Goal: Information Seeking & Learning: Learn about a topic

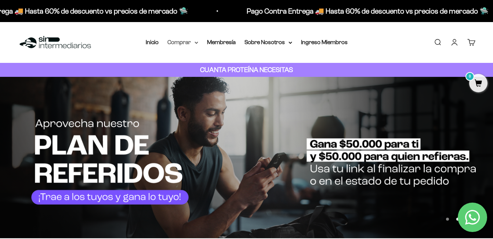
click at [198, 43] on icon at bounding box center [197, 42] width 4 height 3
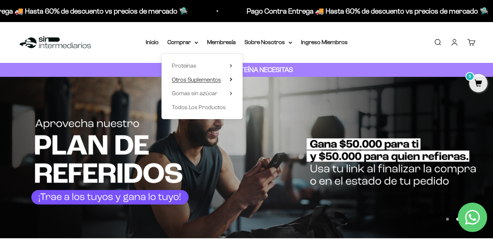
click at [233, 81] on div "Proteínas Ver Todos Whey Iso Vegan Shaker" at bounding box center [202, 86] width 81 height 65
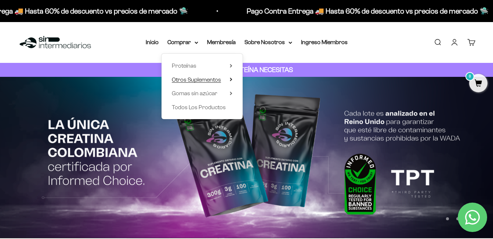
click at [218, 82] on span "Otros Suplementos" at bounding box center [196, 79] width 49 height 6
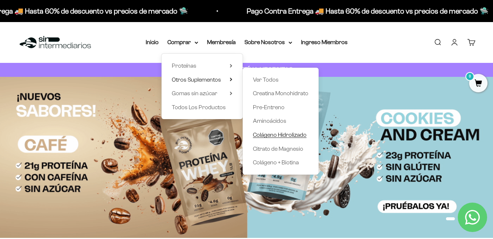
click at [296, 137] on span "Colágeno Hidrolizado" at bounding box center [280, 134] width 54 height 6
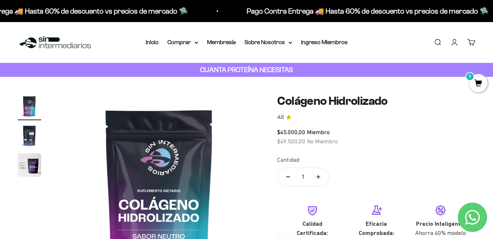
scroll to position [37, 0]
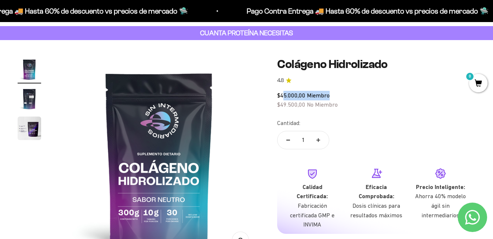
drag, startPoint x: 282, startPoint y: 96, endPoint x: 383, endPoint y: 104, distance: 100.9
click at [381, 103] on div "$45.000,00 Miembro $49.500,00 No Miembro" at bounding box center [376, 100] width 198 height 19
drag, startPoint x: 383, startPoint y: 104, endPoint x: 360, endPoint y: 105, distance: 23.6
click at [359, 105] on div "$45.000,00 Miembro $49.500,00 No Miembro" at bounding box center [376, 100] width 198 height 19
click at [301, 98] on span "$45.000,00" at bounding box center [291, 95] width 28 height 7
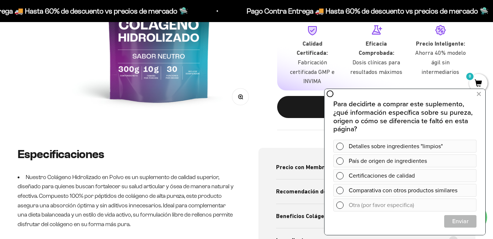
scroll to position [110, 0]
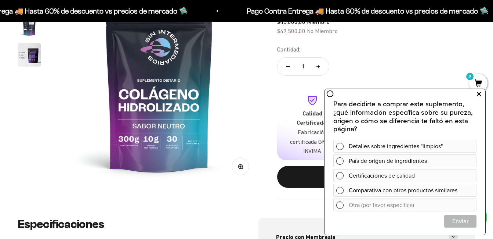
click at [478, 96] on icon at bounding box center [479, 94] width 4 height 10
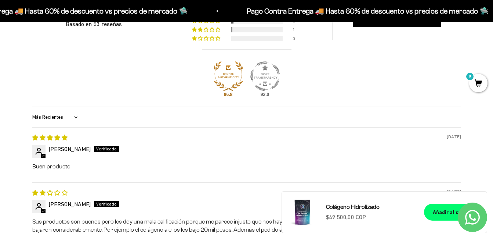
scroll to position [661, 0]
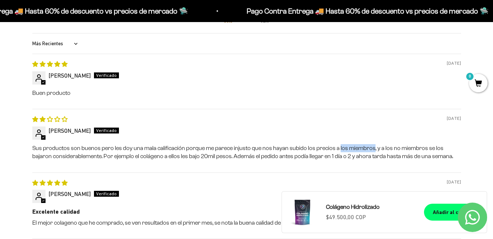
drag, startPoint x: 336, startPoint y: 139, endPoint x: 326, endPoint y: 137, distance: 10.1
click at [328, 144] on p "Sus productos son buenos pero les doy una mala calificación porque me parece in…" at bounding box center [246, 152] width 429 height 17
drag, startPoint x: 326, startPoint y: 137, endPoint x: 390, endPoint y: 142, distance: 64.8
click at [390, 144] on p "Sus productos son buenos pero les doy una mala calificación porque me parece in…" at bounding box center [246, 152] width 429 height 17
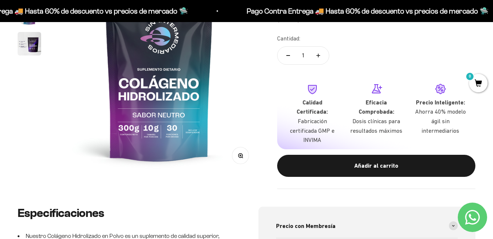
scroll to position [0, 0]
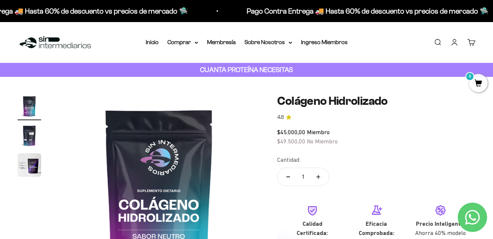
click at [28, 135] on img "Ir al artículo 2" at bounding box center [30, 136] width 24 height 24
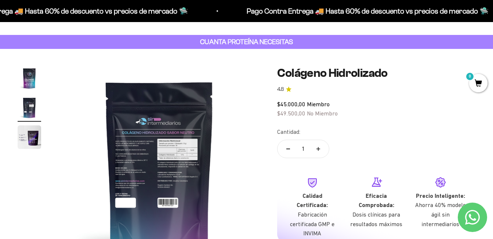
scroll to position [73, 0]
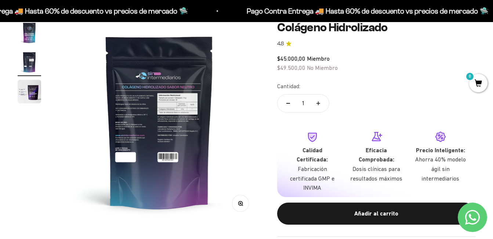
click at [126, 140] on img at bounding box center [159, 121] width 201 height 201
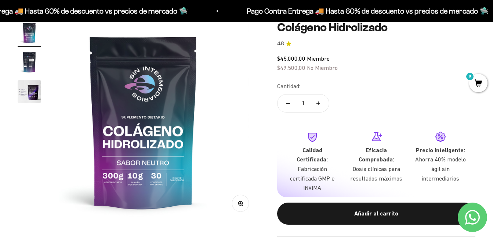
scroll to position [0, 0]
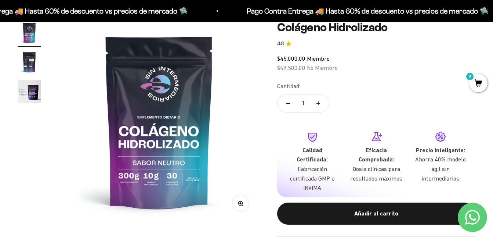
click at [174, 133] on img at bounding box center [159, 121] width 201 height 201
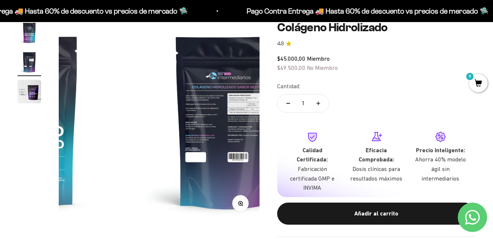
scroll to position [0, 205]
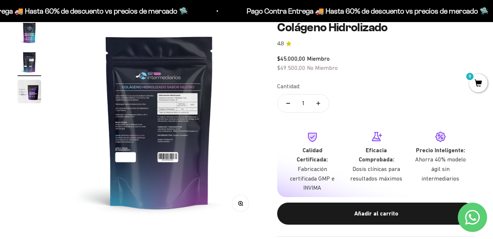
click at [239, 207] on button "Zoom" at bounding box center [240, 203] width 17 height 17
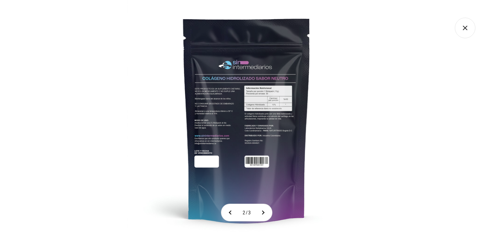
click at [211, 131] on img at bounding box center [246, 119] width 239 height 239
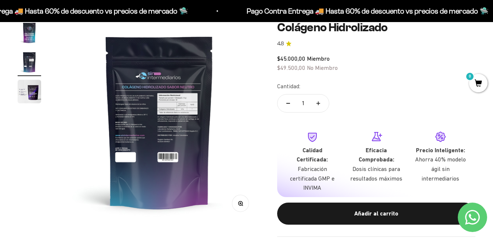
click at [32, 91] on img "Ir al artículo 3" at bounding box center [30, 92] width 24 height 24
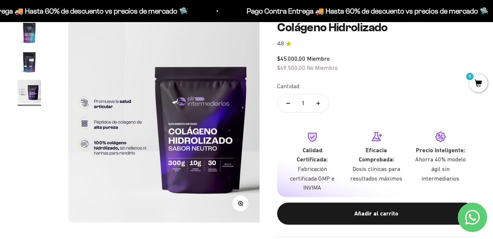
scroll to position [0, 411]
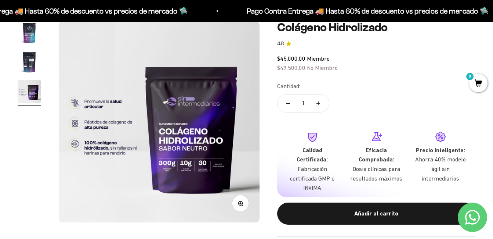
click at [179, 148] on img at bounding box center [159, 121] width 201 height 201
drag, startPoint x: 230, startPoint y: 184, endPoint x: 226, endPoint y: 183, distance: 4.0
click at [229, 184] on img at bounding box center [159, 121] width 201 height 201
click at [239, 203] on circle "button" at bounding box center [241, 203] width 4 height 4
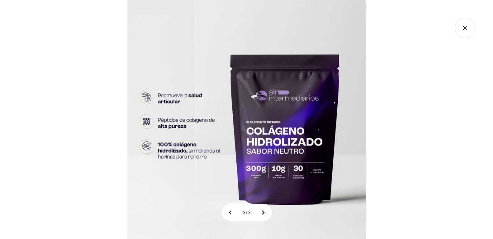
click at [255, 179] on img at bounding box center [246, 119] width 239 height 239
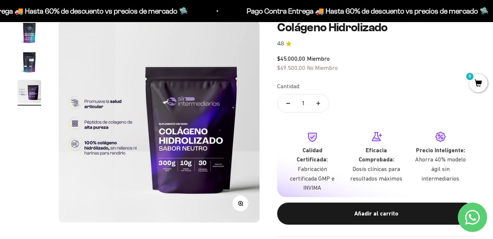
click at [395, 165] on p "Dosis clínicas para resultados máximos" at bounding box center [376, 173] width 53 height 19
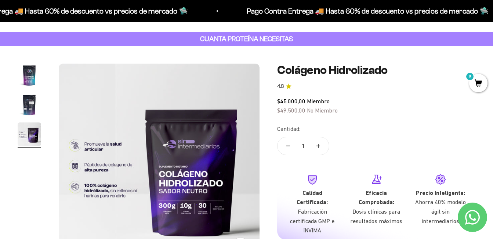
scroll to position [0, 0]
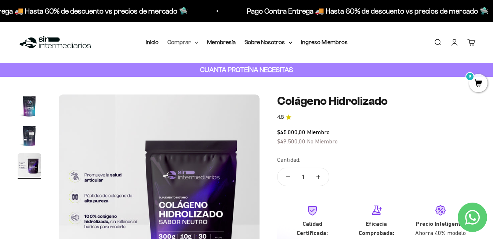
click at [195, 41] on icon at bounding box center [197, 42] width 4 height 3
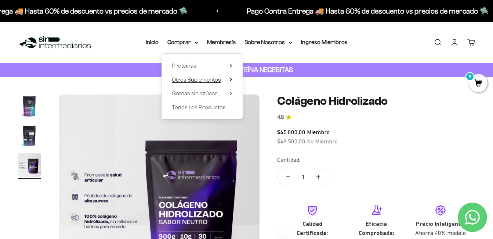
click at [227, 79] on summary "Otros Suplementos" at bounding box center [202, 80] width 61 height 10
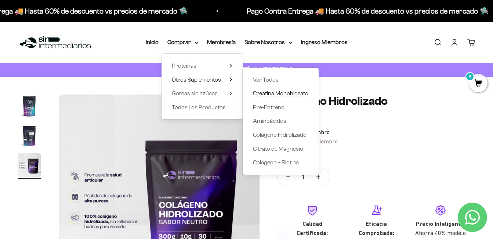
click at [273, 94] on span "Creatina Monohidrato" at bounding box center [280, 93] width 55 height 6
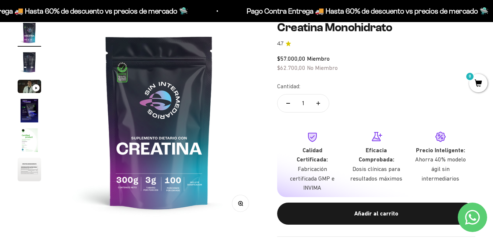
drag, startPoint x: 46, startPoint y: 68, endPoint x: 36, endPoint y: 67, distance: 9.6
click at [42, 68] on product-gallery "Zoom Ir al artículo 1 Ir al artículo 2 Ir al artículo 3 Ir al artículo 4 Ir al …" at bounding box center [139, 121] width 242 height 201
click at [29, 64] on img "Ir al artículo 2" at bounding box center [30, 62] width 24 height 24
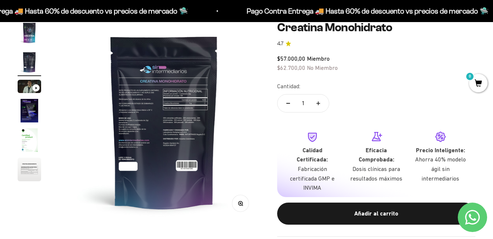
scroll to position [0, 205]
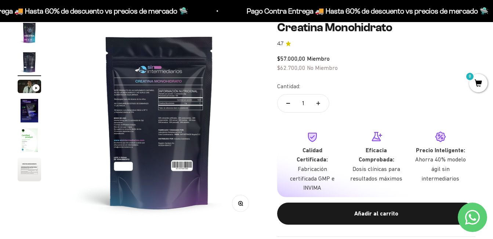
click at [21, 39] on img "Ir al artículo 1" at bounding box center [30, 33] width 24 height 24
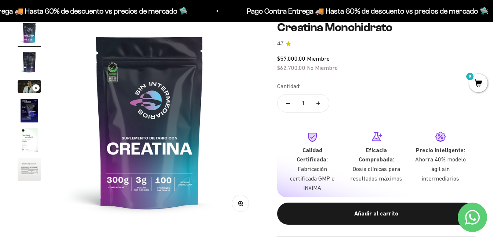
scroll to position [0, 0]
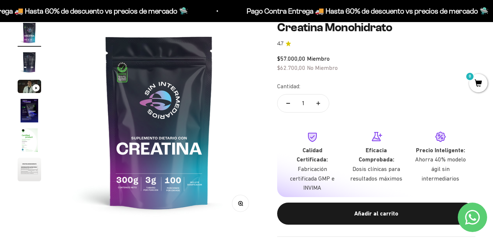
click at [126, 79] on img at bounding box center [159, 121] width 201 height 201
click at [121, 71] on img at bounding box center [159, 121] width 201 height 201
click at [160, 112] on img at bounding box center [159, 121] width 201 height 201
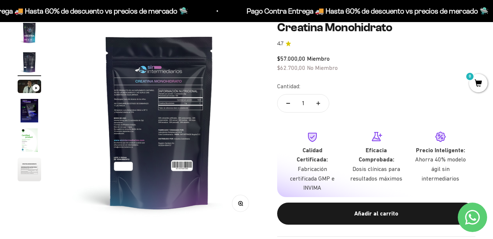
click at [128, 107] on img at bounding box center [159, 121] width 201 height 201
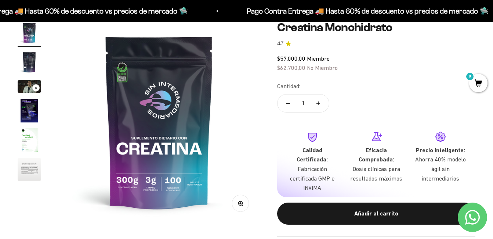
click at [235, 201] on button "Zoom" at bounding box center [240, 203] width 17 height 17
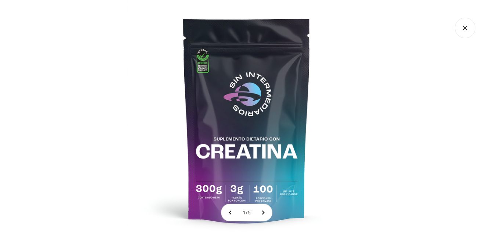
click at [189, 70] on img at bounding box center [246, 119] width 239 height 239
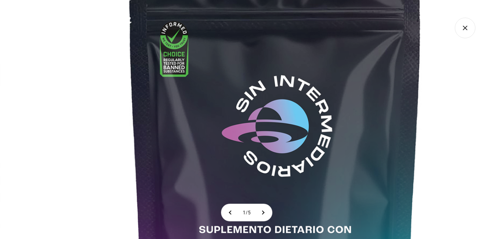
click at [171, 181] on img at bounding box center [275, 184] width 551 height 551
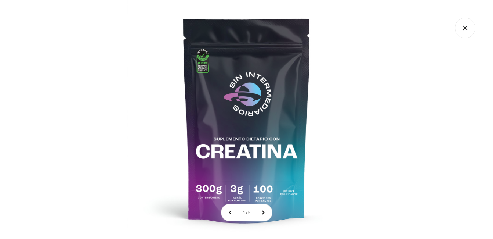
click at [377, 175] on div at bounding box center [246, 119] width 493 height 239
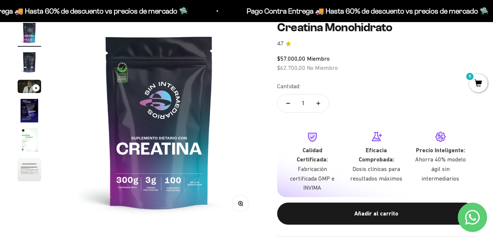
click at [26, 111] on img "Ir al artículo 4" at bounding box center [30, 111] width 24 height 24
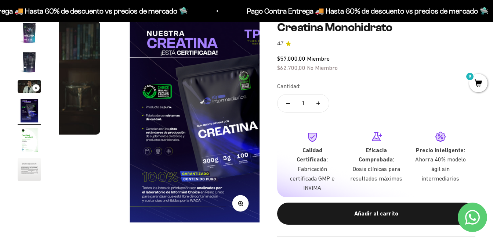
scroll to position [0, 616]
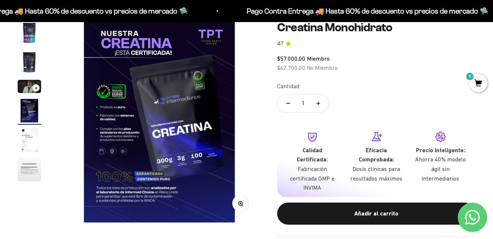
click at [237, 206] on button "Zoom" at bounding box center [240, 203] width 17 height 17
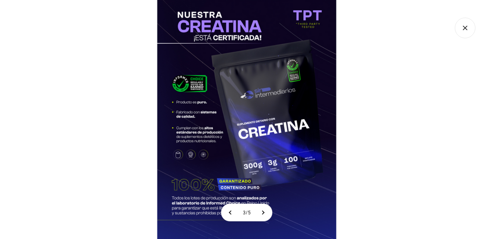
click at [208, 163] on img at bounding box center [246, 119] width 239 height 239
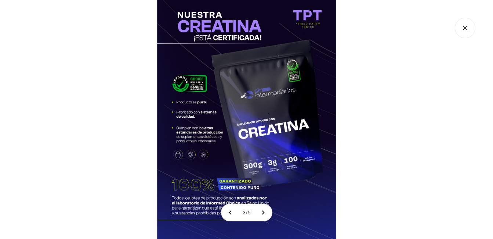
click at [288, 26] on img at bounding box center [246, 119] width 239 height 239
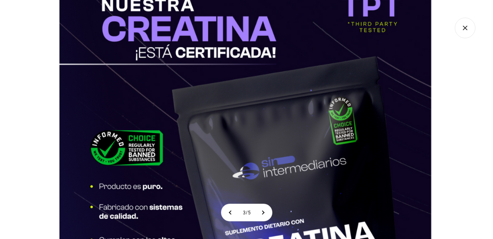
click at [285, 90] on img at bounding box center [245, 222] width 496 height 496
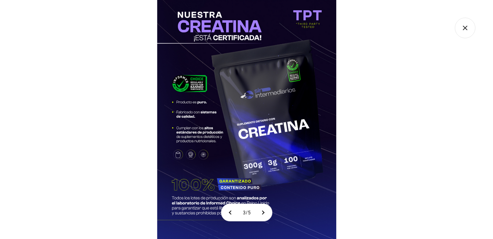
click at [443, 98] on div at bounding box center [246, 119] width 493 height 239
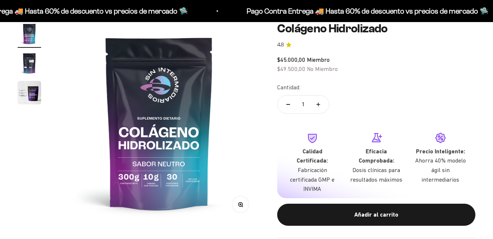
scroll to position [73, 0]
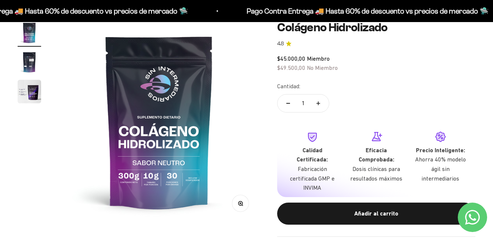
click at [33, 94] on img "Ir al artículo 3" at bounding box center [30, 92] width 24 height 24
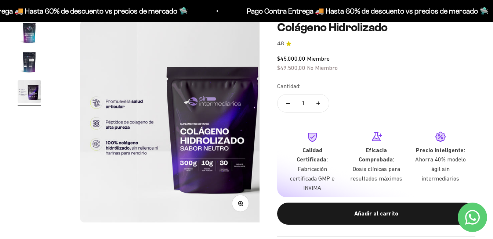
scroll to position [0, 411]
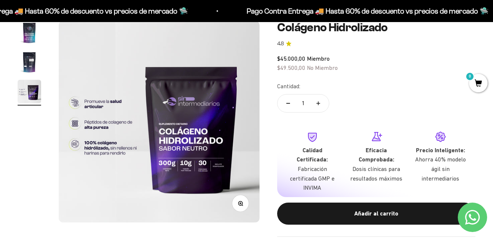
click at [32, 75] on button "Ir al artículo 2" at bounding box center [30, 63] width 24 height 26
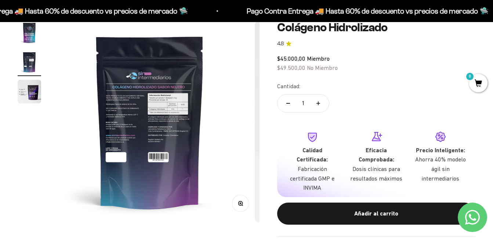
scroll to position [0, 205]
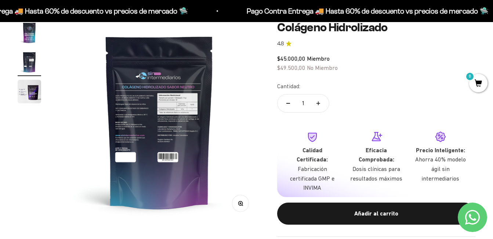
click at [31, 91] on img "Ir al artículo 3" at bounding box center [30, 92] width 24 height 24
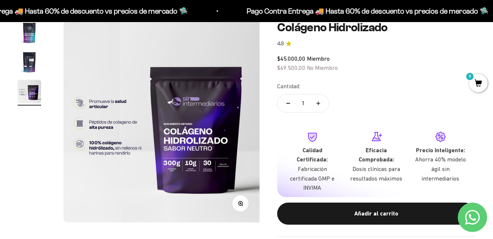
scroll to position [0, 411]
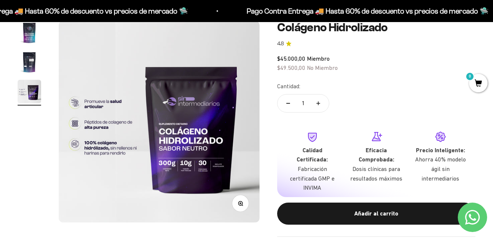
click at [32, 69] on img "Ir al artículo 2" at bounding box center [30, 62] width 24 height 24
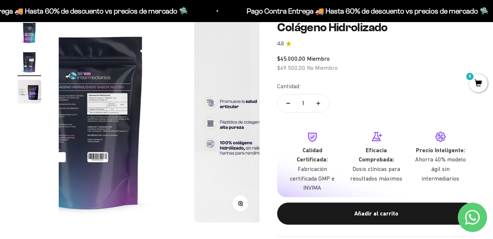
scroll to position [0, 205]
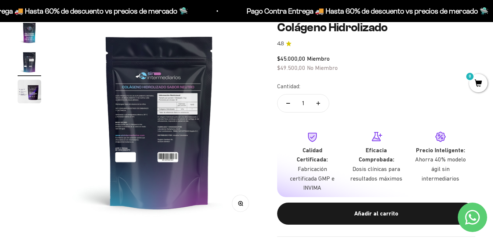
click at [172, 119] on img at bounding box center [159, 121] width 201 height 201
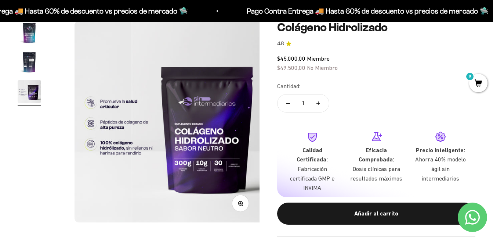
scroll to position [0, 411]
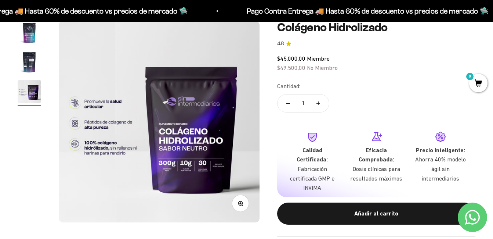
click at [26, 65] on img "Ir al artículo 2" at bounding box center [30, 62] width 24 height 24
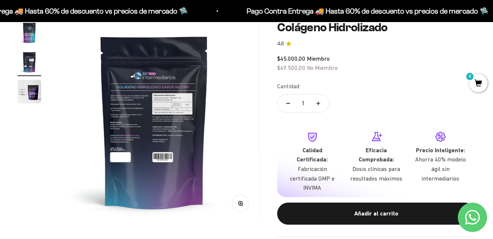
scroll to position [0, 205]
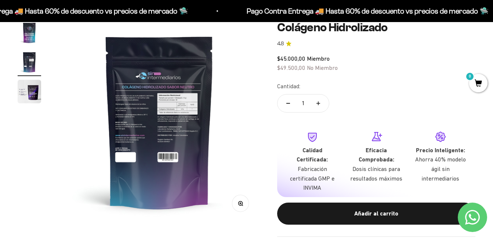
click at [245, 198] on button "Zoom" at bounding box center [240, 203] width 17 height 17
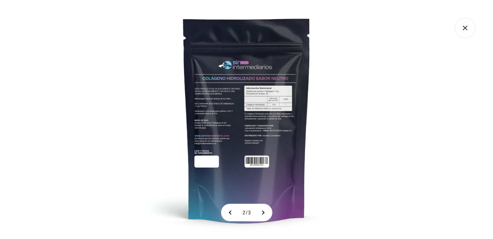
click at [256, 111] on img at bounding box center [246, 119] width 239 height 239
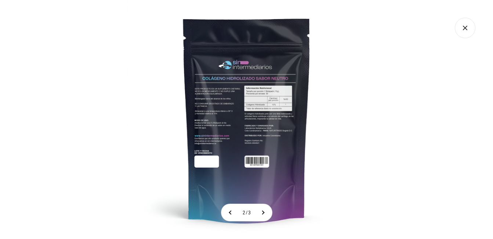
click at [458, 19] on icon "Cerrar galería" at bounding box center [465, 28] width 21 height 21
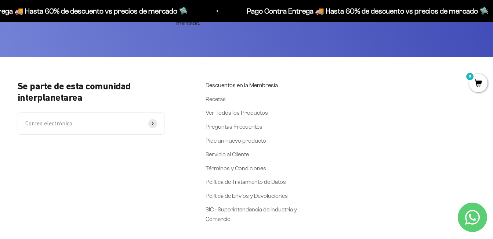
scroll to position [1456, 0]
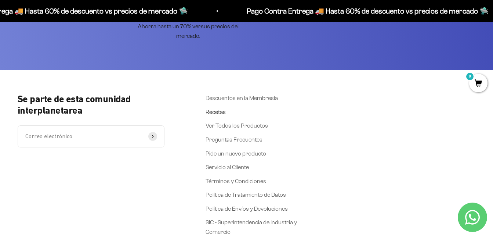
click at [218, 107] on link "Recetas" at bounding box center [216, 112] width 20 height 10
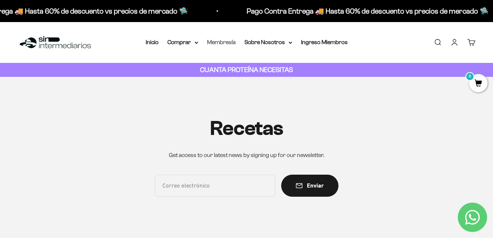
click at [228, 41] on link "Membresía" at bounding box center [221, 42] width 29 height 6
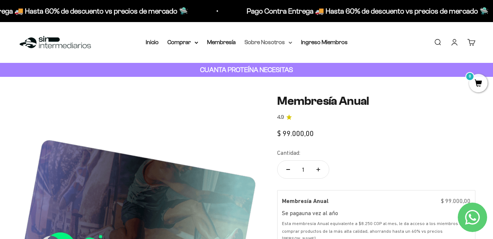
click at [289, 42] on icon at bounding box center [290, 42] width 3 height 1
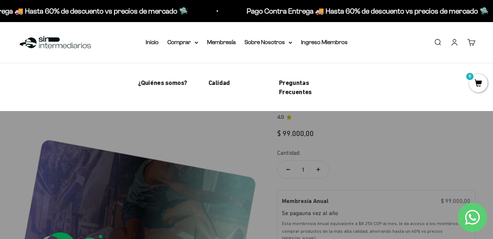
click at [299, 87] on link "Preguntas Frecuentes" at bounding box center [308, 87] width 59 height 18
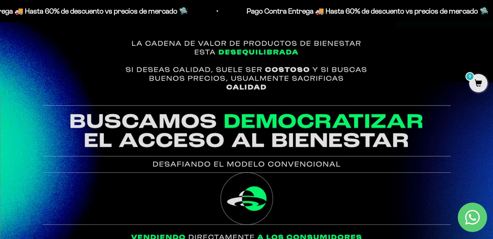
scroll to position [1102, 0]
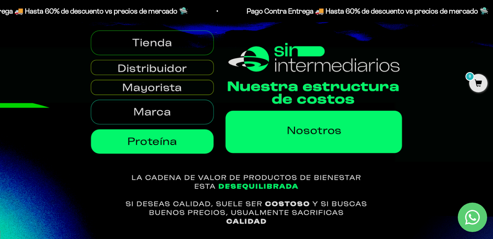
click at [168, 96] on img at bounding box center [246, 110] width 493 height 240
click at [168, 79] on img at bounding box center [246, 110] width 493 height 240
click at [166, 55] on img at bounding box center [246, 110] width 493 height 240
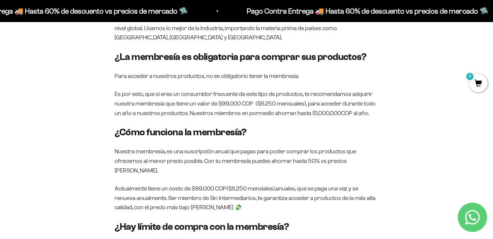
scroll to position [0, 0]
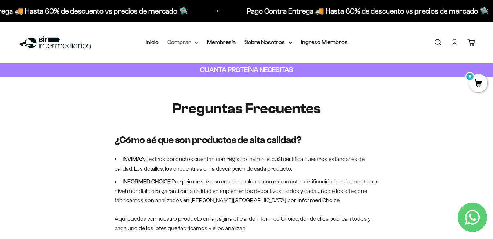
click at [190, 40] on summary "Comprar" at bounding box center [182, 42] width 31 height 10
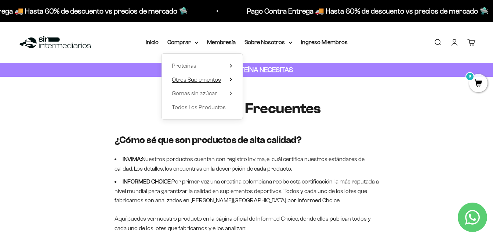
click at [225, 79] on summary "Otros Suplementos" at bounding box center [202, 80] width 61 height 10
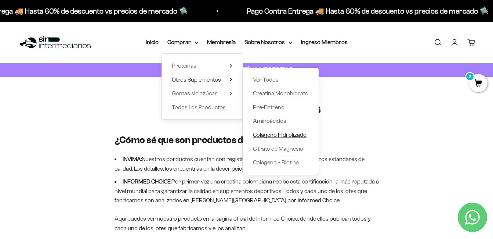
click at [294, 134] on span "Colágeno Hidrolizado" at bounding box center [280, 134] width 54 height 6
